Goal: Feedback & Contribution: Leave review/rating

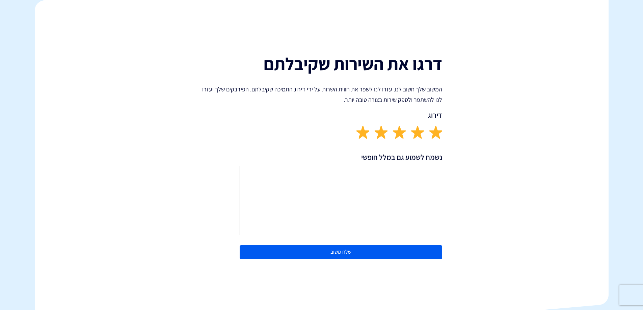
click at [337, 259] on button "שלח משוב" at bounding box center [341, 253] width 203 height 14
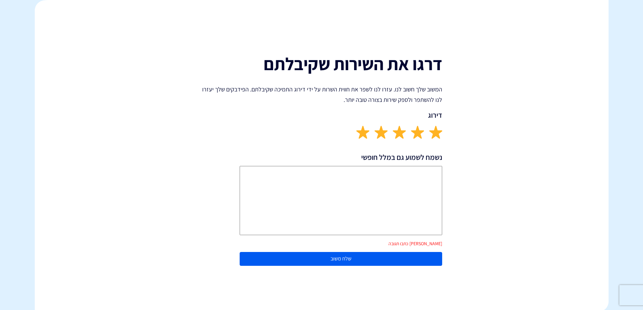
click at [351, 260] on button "שלח משוב" at bounding box center [341, 259] width 203 height 14
click at [366, 259] on button "שלח משוב" at bounding box center [341, 259] width 203 height 14
click at [408, 170] on textarea "נשמח לשמוע גם במלל חופשי" at bounding box center [341, 200] width 203 height 69
type textarea "מענה מהיר וזריז. תודה"
click at [345, 268] on form "מה היינו יכולים לשפר בחירה שירותיות נציג/ה התמיכה זמן התגובה איכות הפתרון חסר פ…" at bounding box center [341, 211] width 203 height 119
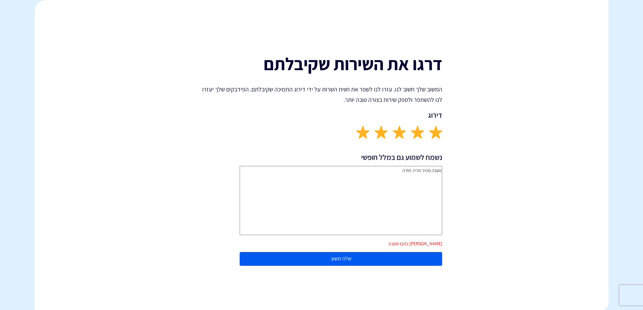
click at [344, 258] on button "שלח משוב" at bounding box center [341, 259] width 203 height 14
